Goal: Complete application form: Complete application form

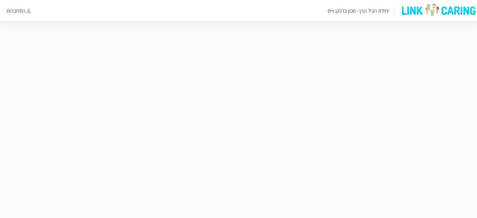
click at [27, 11] on img at bounding box center [29, 11] width 4 height 5
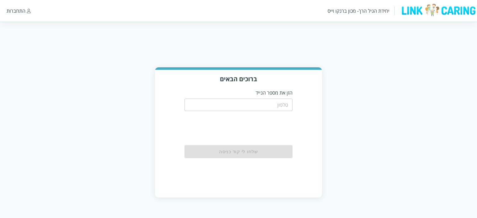
click at [242, 105] on input "tel" at bounding box center [239, 105] width 108 height 12
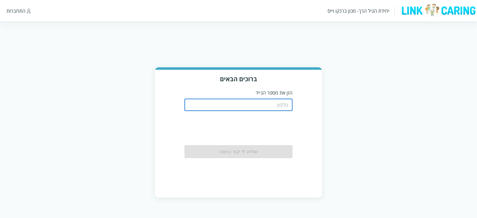
type input "0584195439"
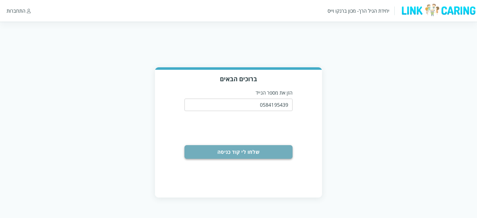
click at [247, 154] on button "שלחו לי קוד כניסה" at bounding box center [239, 152] width 108 height 14
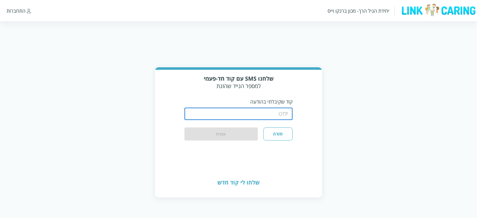
click at [263, 112] on input "string" at bounding box center [239, 114] width 108 height 12
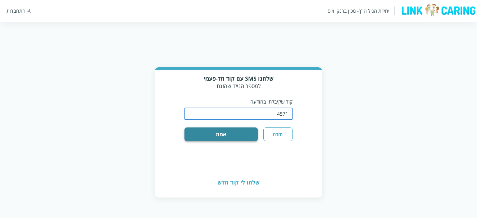
type input "4571"
click at [239, 135] on button "אמת" at bounding box center [222, 135] width 74 height 14
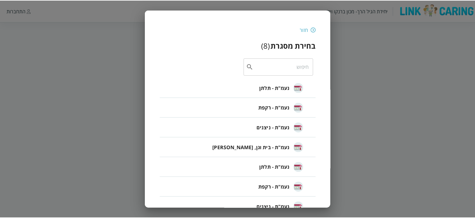
scroll to position [34, 0]
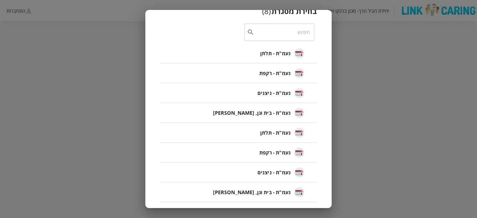
click at [292, 71] on div "נעמ"ת - רקפת" at bounding box center [281, 73] width 45 height 20
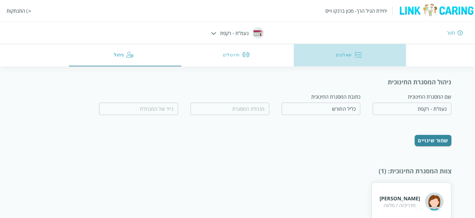
click at [338, 56] on button "שאלונים" at bounding box center [350, 55] width 112 height 22
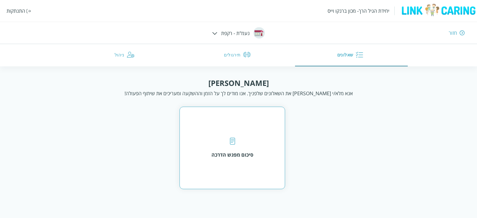
click at [234, 143] on img at bounding box center [232, 141] width 5 height 7
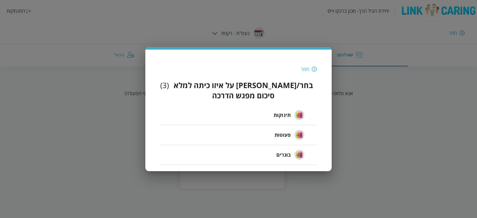
click at [283, 112] on span "תינוקות" at bounding box center [282, 115] width 17 height 7
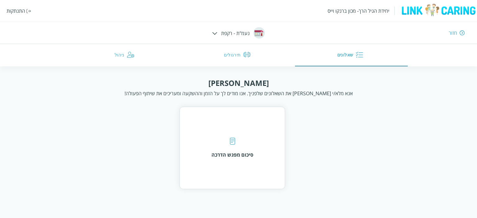
click at [459, 30] on div "חזור" at bounding box center [348, 33] width 234 height 7
click at [454, 32] on div "חזור" at bounding box center [453, 33] width 8 height 7
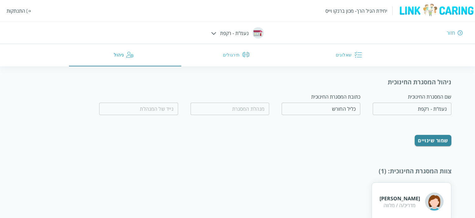
click at [460, 32] on img at bounding box center [459, 33] width 5 height 6
click at [460, 34] on img at bounding box center [459, 33] width 5 height 6
click at [460, 32] on img at bounding box center [459, 33] width 5 height 6
click at [213, 34] on img at bounding box center [213, 33] width 5 height 3
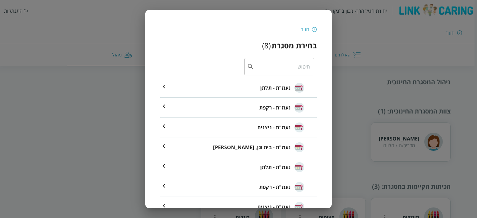
click at [273, 184] on span "נעמ"ת - רקפת" at bounding box center [274, 187] width 31 height 7
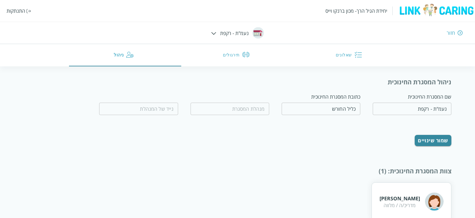
click at [346, 53] on button "שאלונים" at bounding box center [350, 55] width 112 height 22
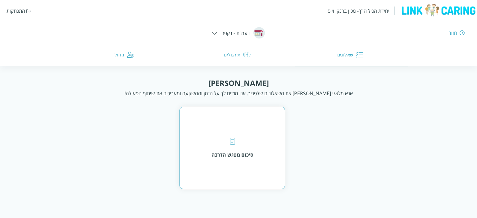
click at [234, 136] on div "סיכום מפגש הדרכה" at bounding box center [233, 148] width 106 height 83
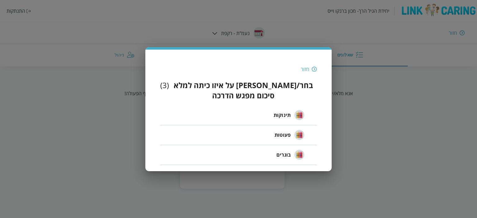
click at [313, 72] on img at bounding box center [314, 69] width 5 height 6
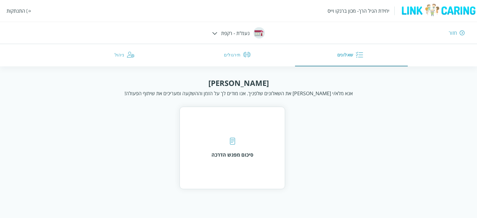
click at [216, 32] on img at bounding box center [214, 33] width 5 height 3
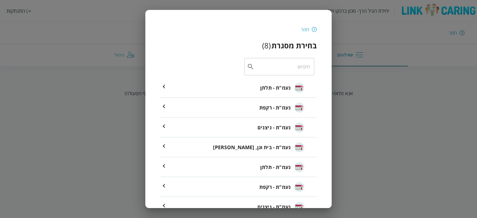
click at [366, 30] on div "חזור בחירת מסגרת ( 8 ) ​ נעמ"ת - תלתן נעמ"ת - רקפת נעמ"ת - ניצנים נעמ"ת - בית ו…" at bounding box center [238, 109] width 477 height 218
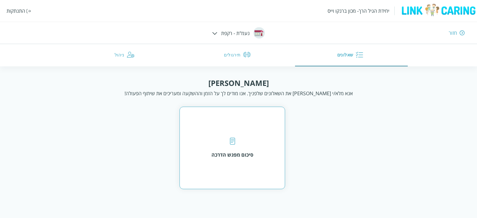
click at [245, 144] on div "סיכום מפגש הדרכה" at bounding box center [233, 148] width 42 height 21
